Goal: Task Accomplishment & Management: Manage account settings

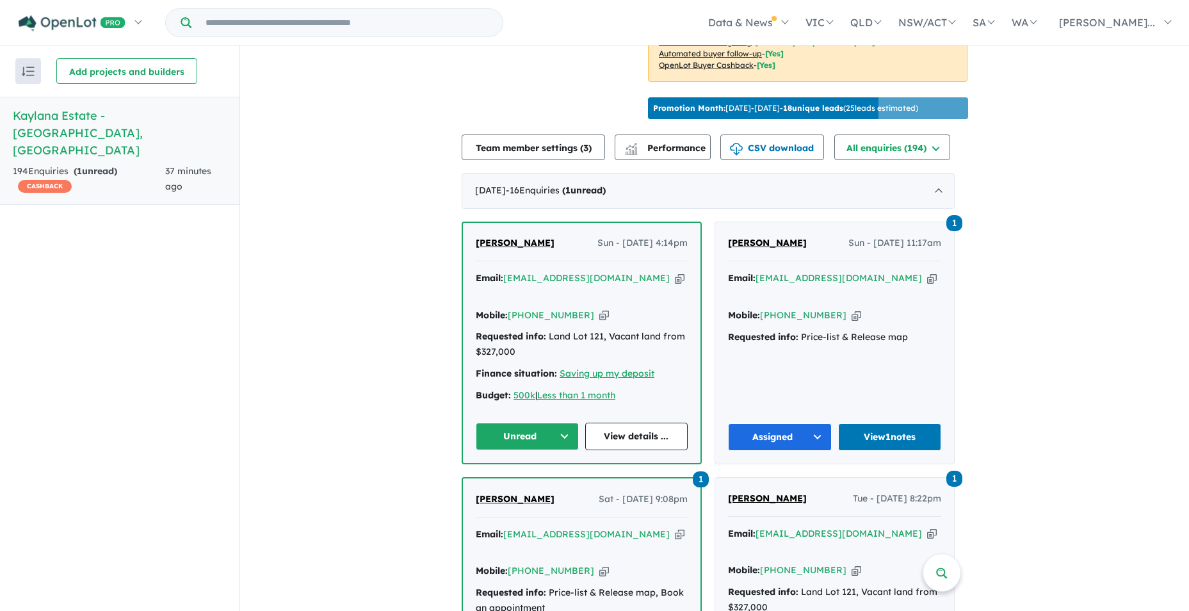
scroll to position [384, 0]
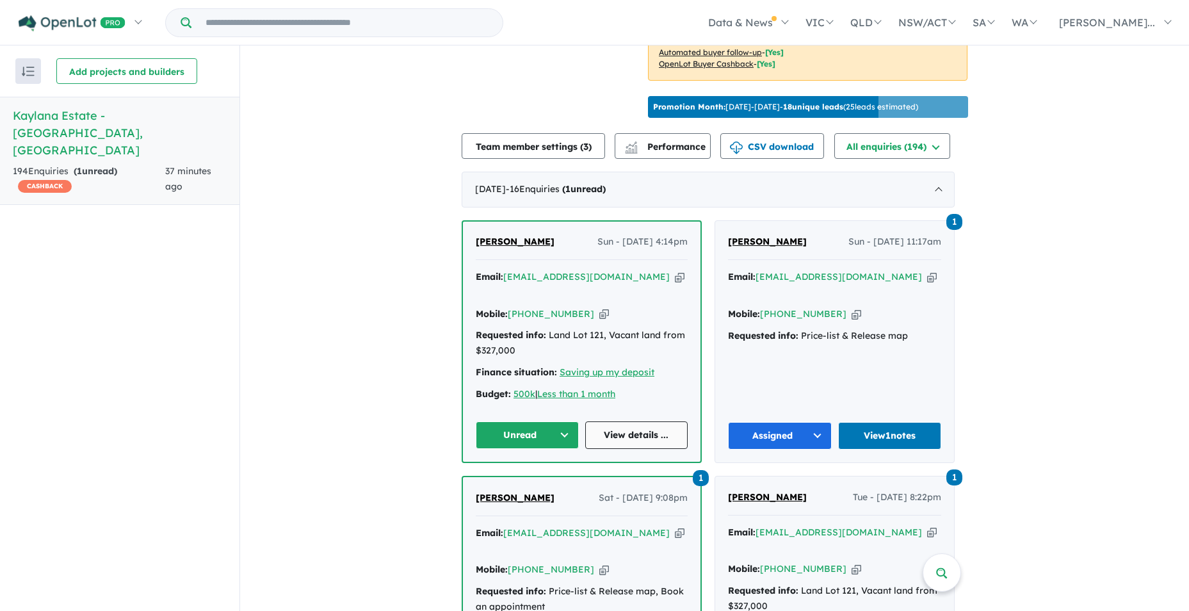
click at [620, 421] on link "View details ..." at bounding box center [636, 435] width 103 height 28
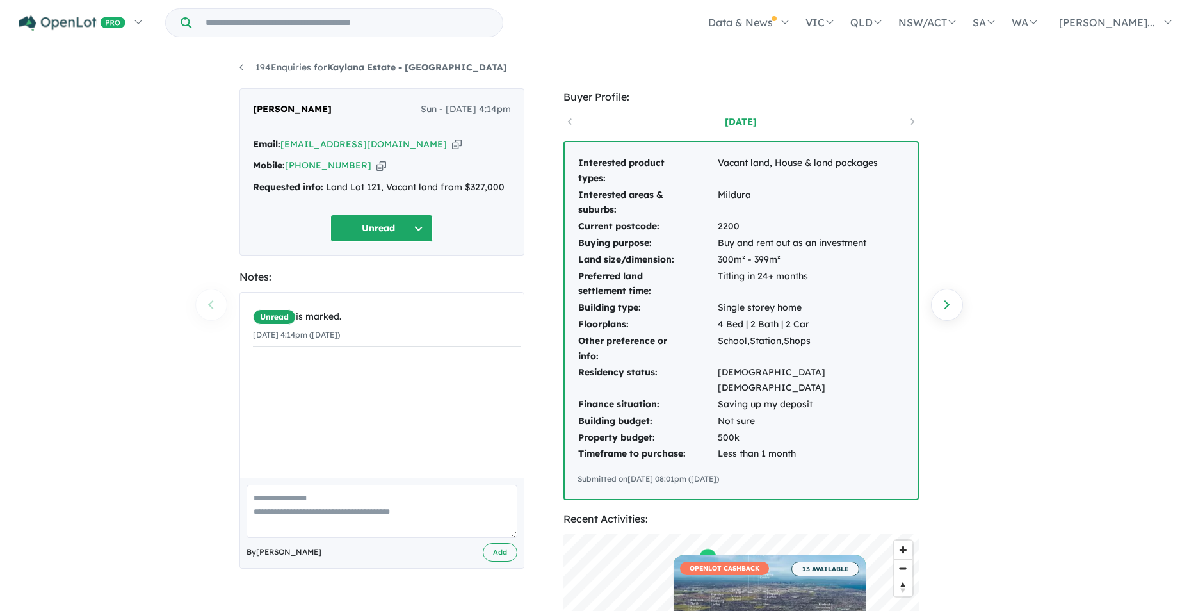
click at [422, 228] on button "Unread" at bounding box center [381, 228] width 102 height 28
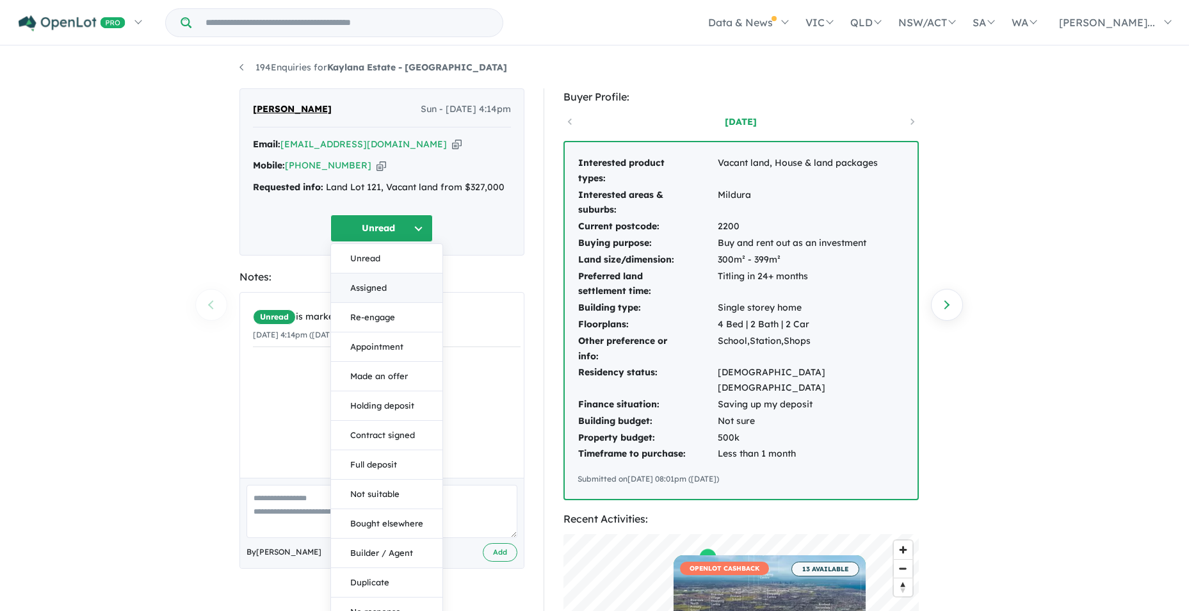
click at [381, 282] on button "Assigned" at bounding box center [386, 287] width 111 height 29
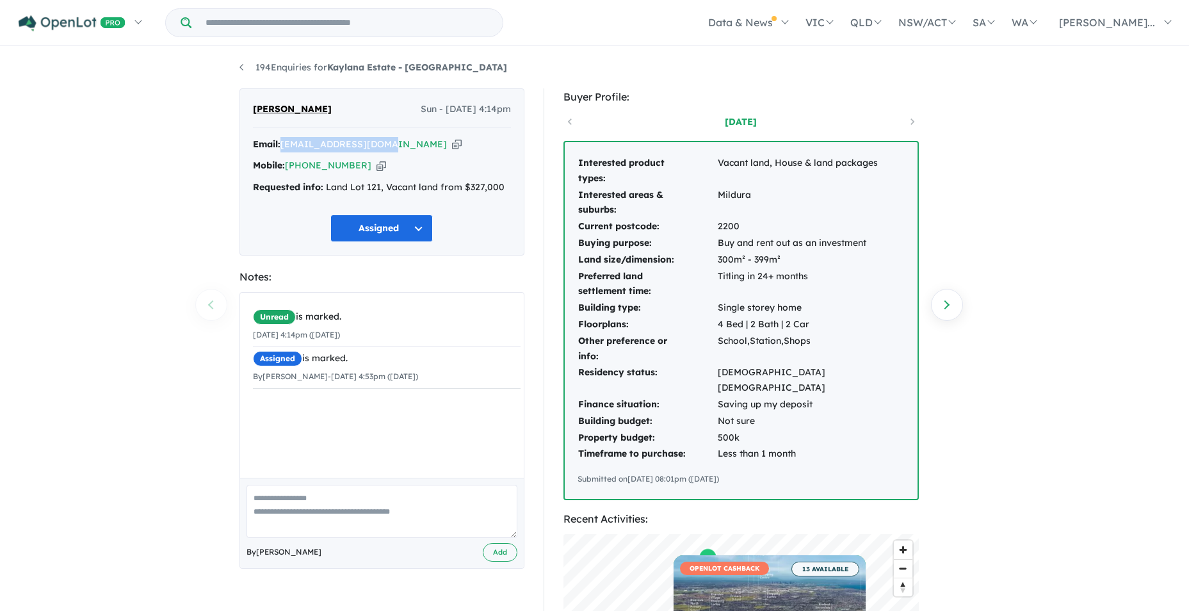
drag, startPoint x: 387, startPoint y: 145, endPoint x: 283, endPoint y: 148, distance: 103.7
click at [283, 148] on div "Email: touhid2003@gmail.com Copied!" at bounding box center [382, 144] width 258 height 15
drag, startPoint x: 283, startPoint y: 148, endPoint x: 308, endPoint y: 149, distance: 25.0
copy a%20Kaylana%20Estate%20-%20Tarneit"] "touhid2003@gmail.com"
click at [274, 493] on textarea at bounding box center [381, 511] width 271 height 53
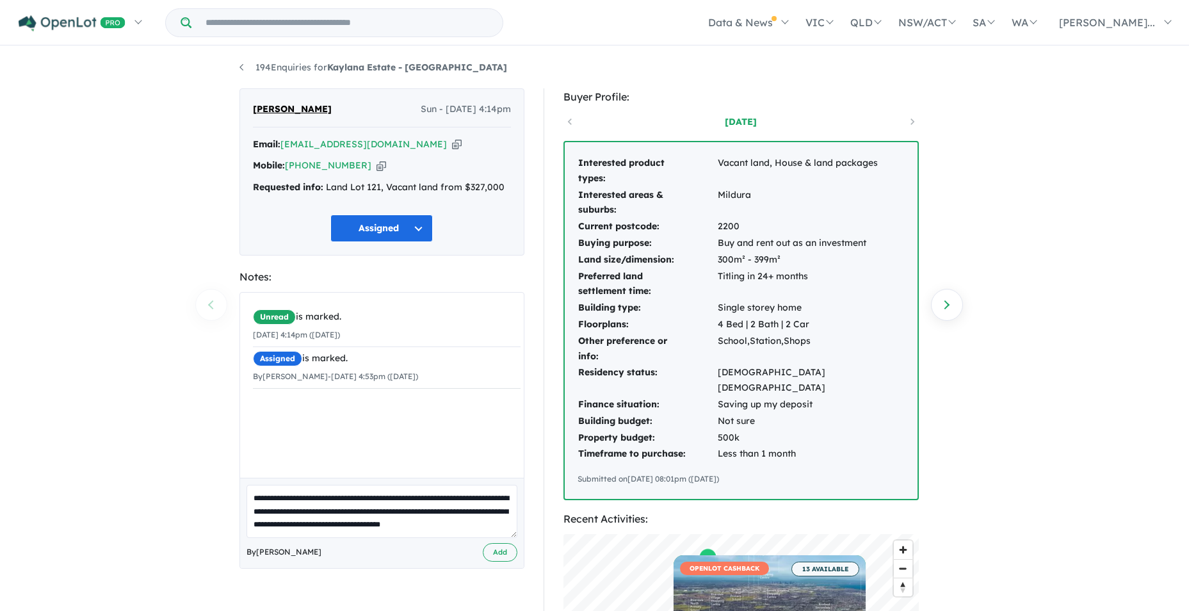
scroll to position [5, 0]
click at [375, 520] on textarea "**********" at bounding box center [381, 511] width 271 height 53
click at [419, 520] on textarea "**********" at bounding box center [381, 511] width 271 height 53
click at [306, 532] on textarea "**********" at bounding box center [381, 511] width 271 height 53
type textarea "**********"
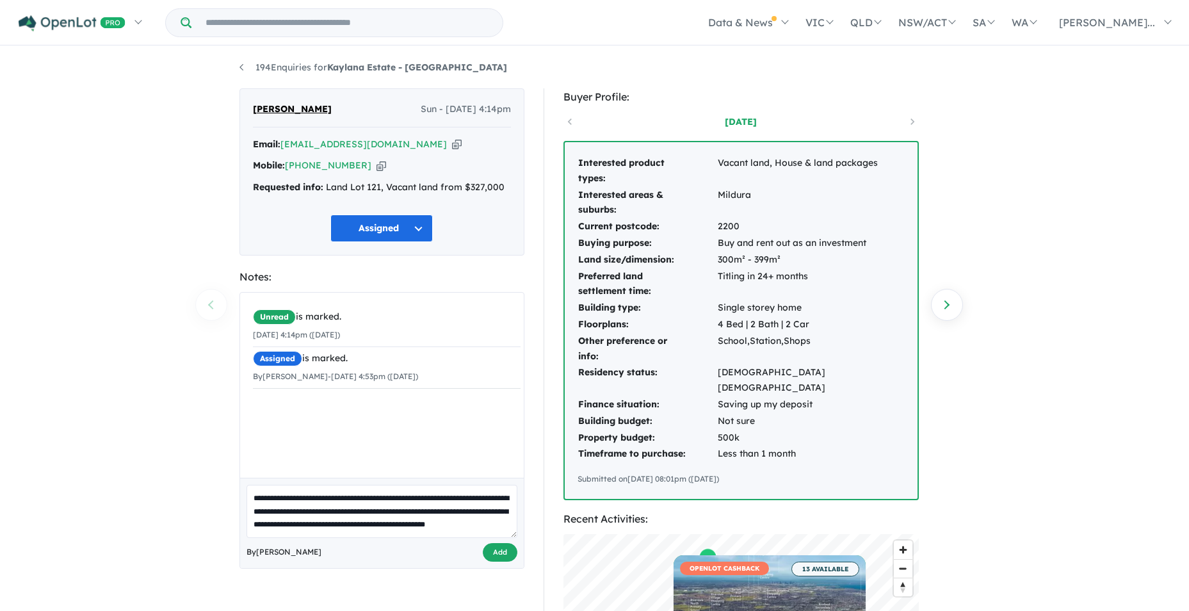
click at [502, 555] on button "Add" at bounding box center [500, 552] width 35 height 19
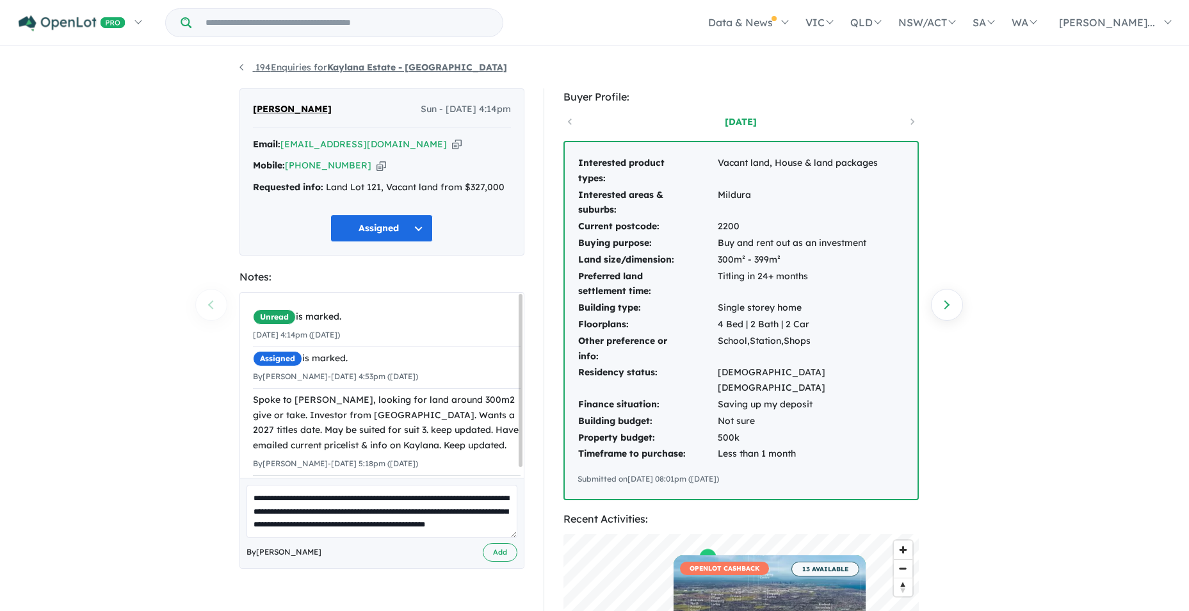
click at [240, 67] on link "194 Enquiries for Kaylana Estate - Tarneit" at bounding box center [373, 67] width 268 height 12
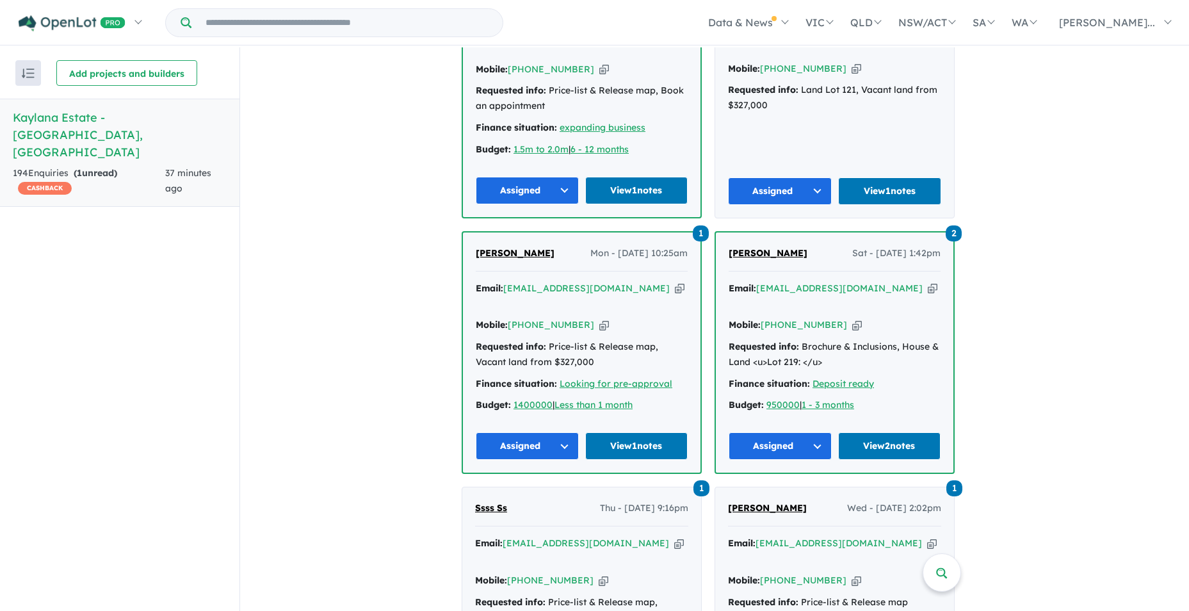
scroll to position [1054, 0]
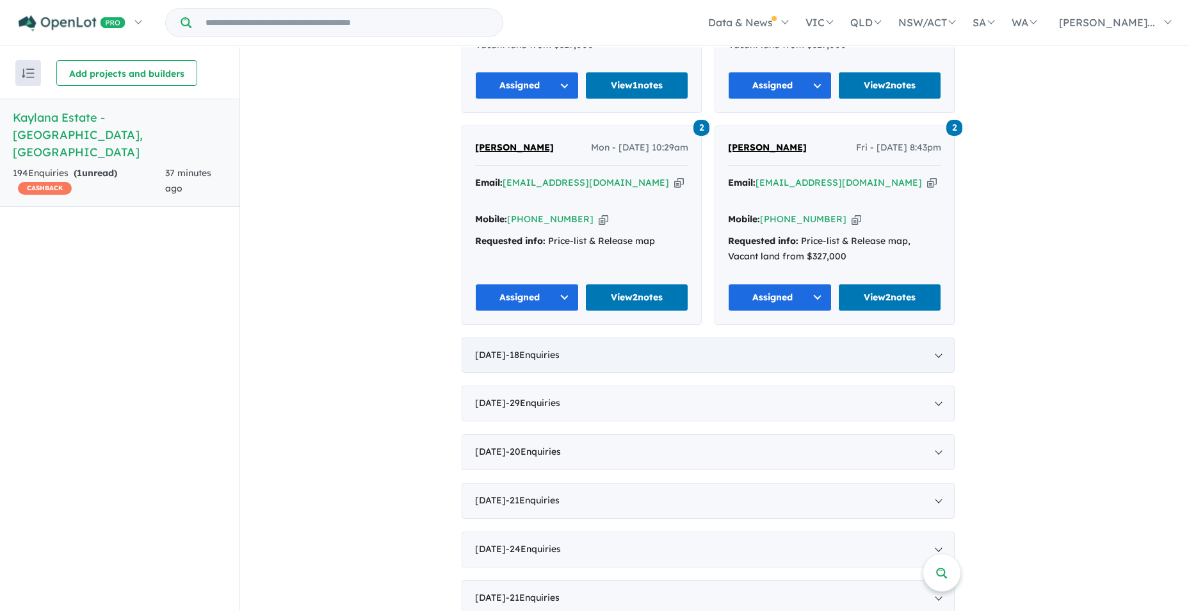
click at [566, 337] on div "July 2025 - 18 Enquir ies ( 0 unread)" at bounding box center [707, 355] width 493 height 36
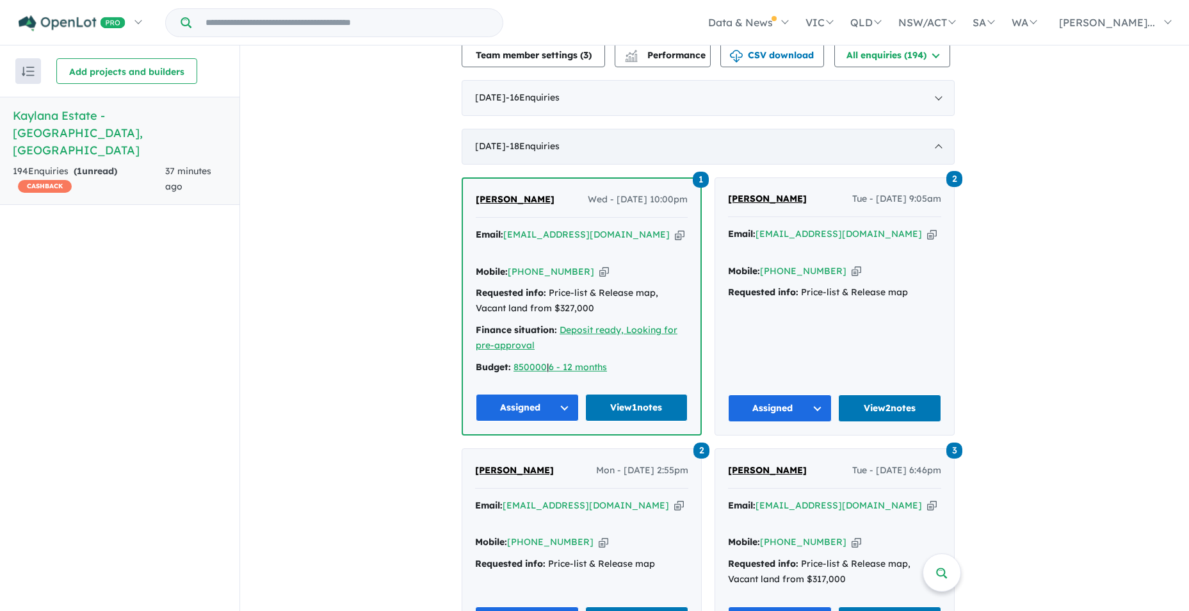
scroll to position [538, 0]
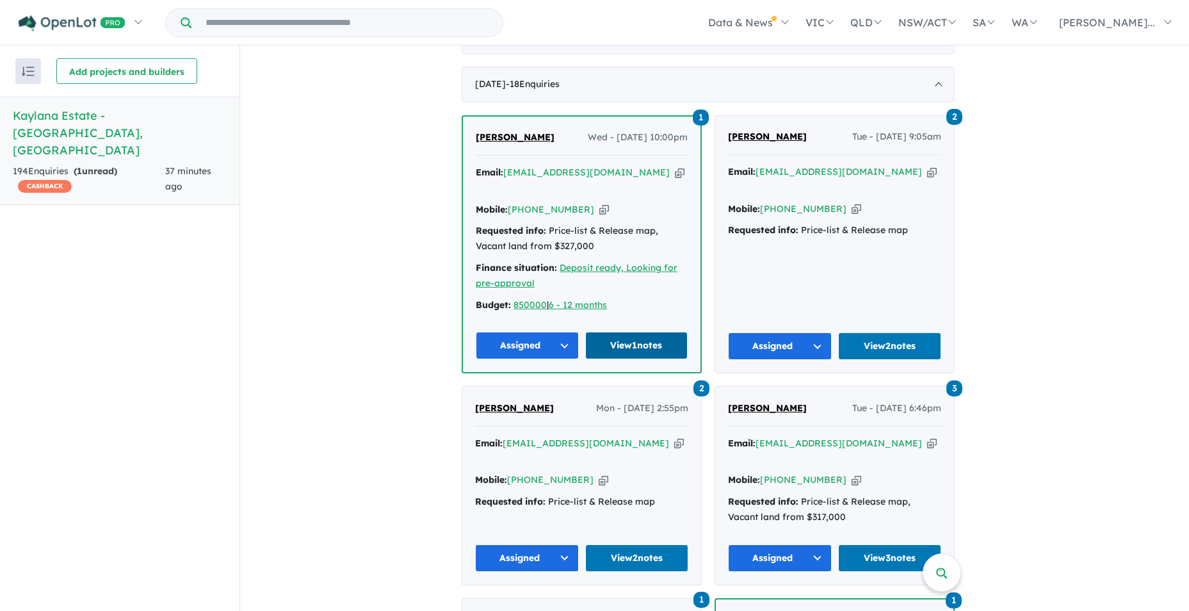
click at [630, 332] on link "View 1 notes" at bounding box center [636, 346] width 103 height 28
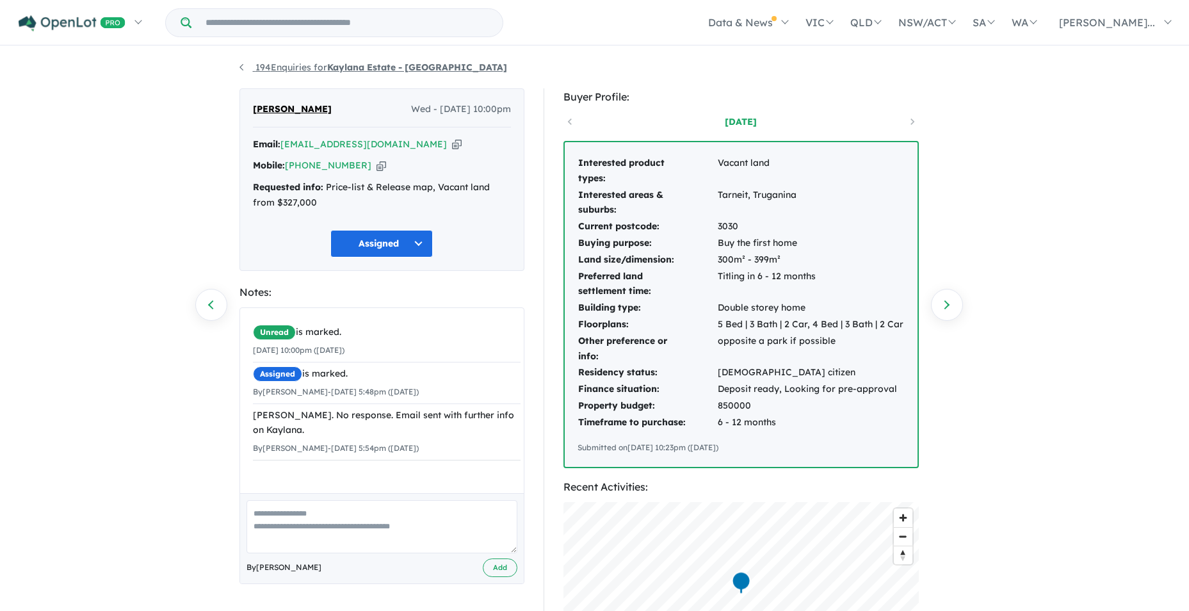
click at [239, 70] on link "194 Enquiries for Kaylana Estate - Tarneit" at bounding box center [373, 67] width 268 height 12
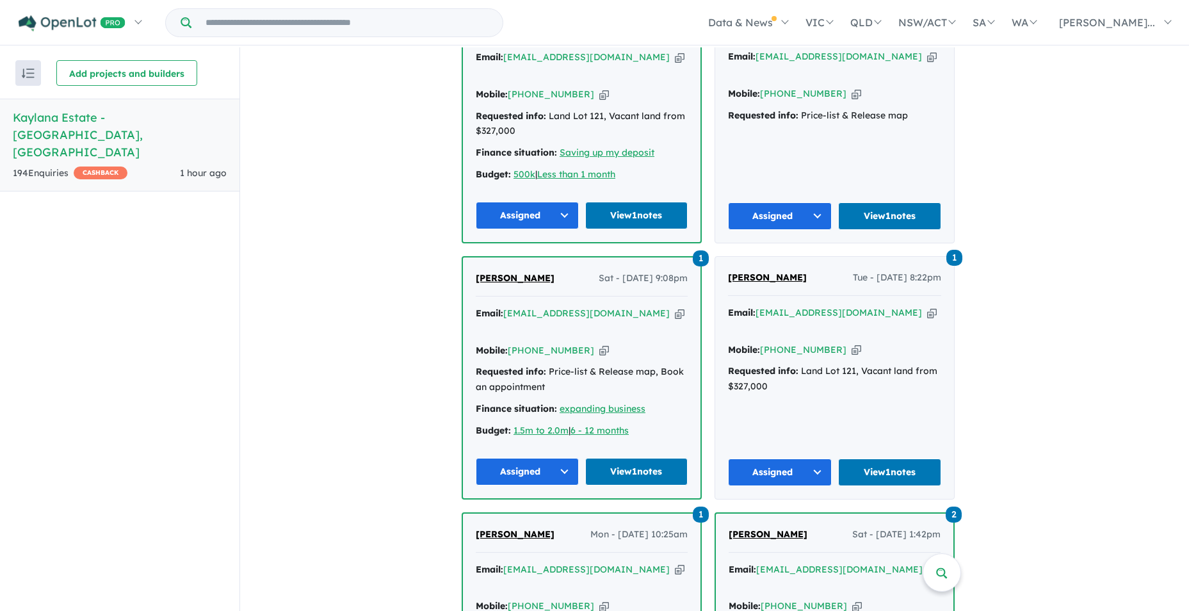
scroll to position [286, 0]
